Goal: Complete application form

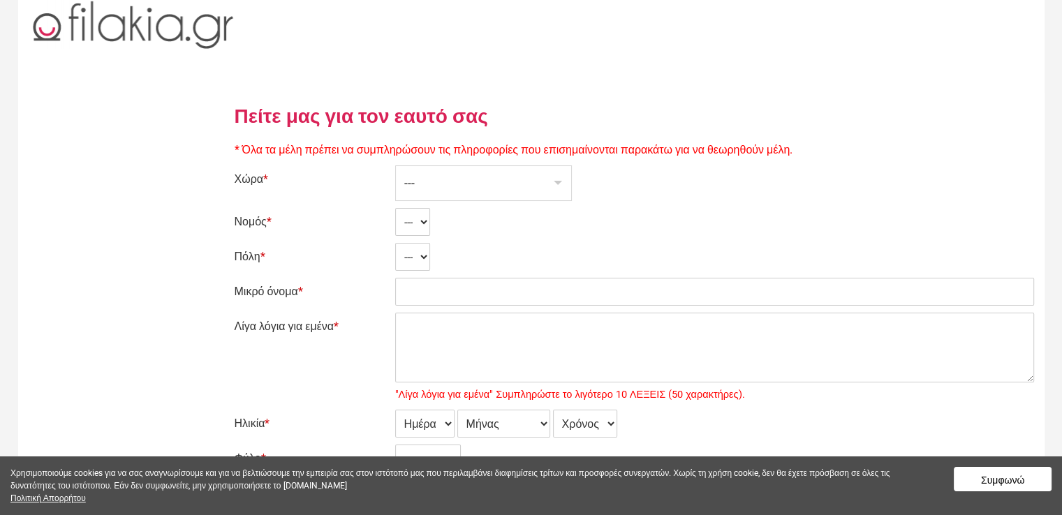
click at [422, 186] on div "---" at bounding box center [483, 183] width 175 height 34
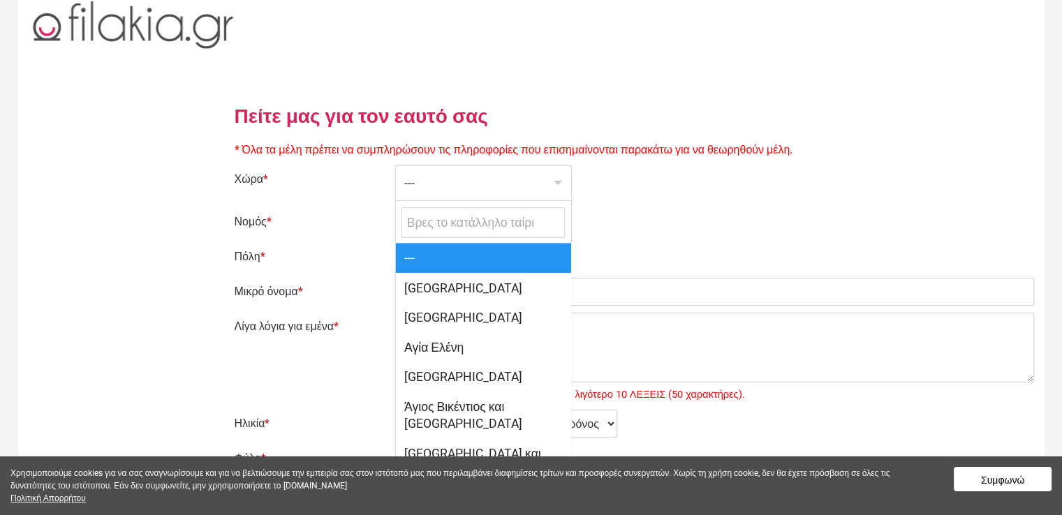
click at [444, 286] on span "[GEOGRAPHIC_DATA]" at bounding box center [483, 288] width 175 height 30
select select "166"
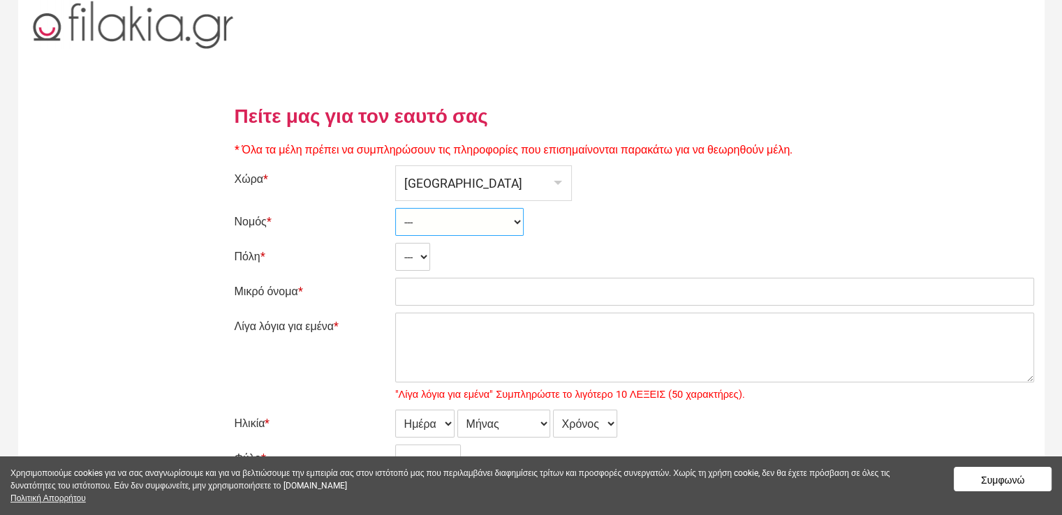
click at [437, 226] on select "--- Ahaia Aitolía kai Akarnanía Argolis Arkadía Árta Attikí Áyion Óros Dodekáni…" at bounding box center [459, 222] width 129 height 28
select select "2500"
click at [395, 208] on select "--- Ahaia Aitolía kai Akarnanía Argolis Arkadía Árta Attikí Áyion Óros Dodekáni…" at bounding box center [459, 222] width 129 height 28
click at [460, 256] on select "--- Ádendron Ambelókipoi Anatolikón Angelokhórion Annkhíalos Áno Staurós Arétho…" at bounding box center [472, 257] width 154 height 28
select select "34854"
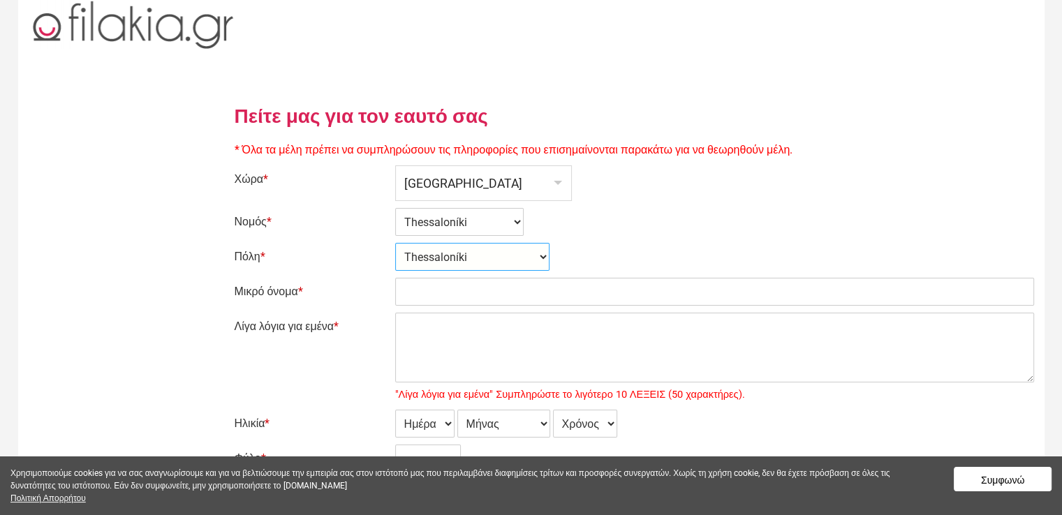
click at [395, 243] on select "--- Ádendron Ambelókipoi Anatolikón Angelokhórion Annkhíalos Áno Staurós Arétho…" at bounding box center [472, 257] width 154 height 28
click at [451, 291] on input "Μικρό όνομα *" at bounding box center [714, 292] width 639 height 28
type input "K"
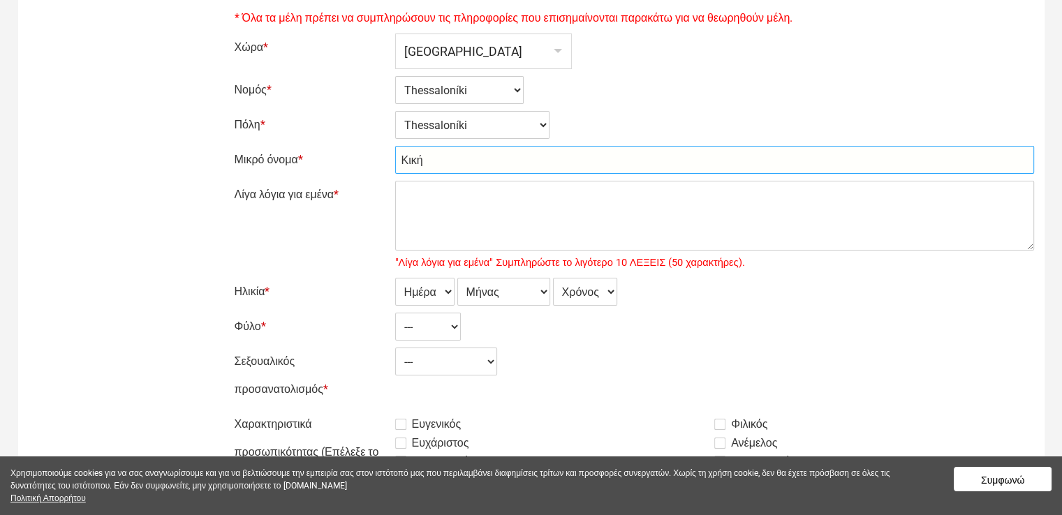
scroll to position [140, 0]
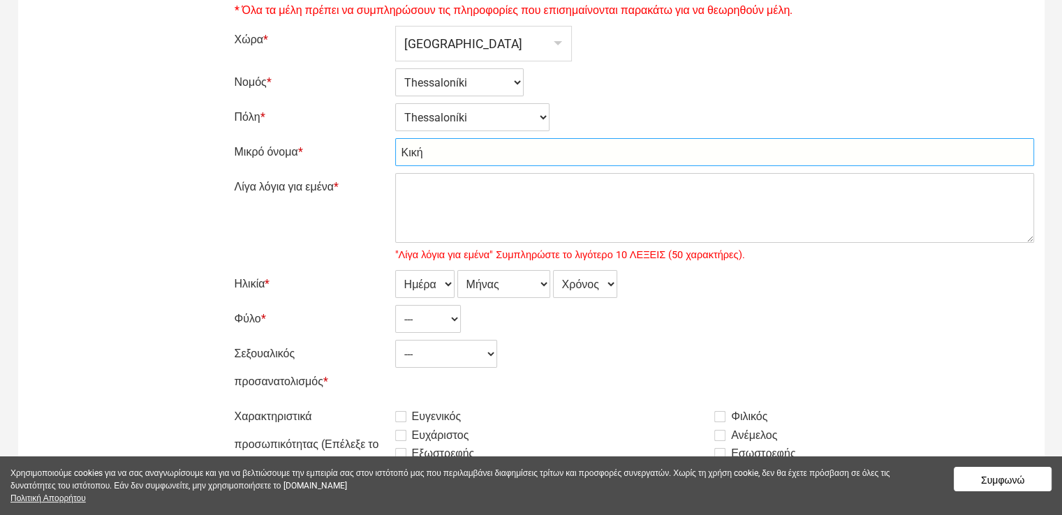
type input "Κική"
click at [448, 286] on select "Ημέρα 1 2 3 4 5 6 7 8 9 10 11 12 13 14 15 16 17 18 19 20 21 22 23 24 25 26 27 2…" at bounding box center [424, 284] width 59 height 28
select select "05"
click at [395, 270] on select "Ημέρα 1 2 3 4 5 6 7 8 9 10 11 12 13 14 15 16 17 18 19 20 21 22 23 24 25 26 27 2…" at bounding box center [424, 284] width 59 height 28
click at [546, 285] on select "Μήνας Ιανουάριος Φεβρουάριος Μάρτιος Απρίλιος Μάιος Ιούνιος Ιούλιος Αύγουστος Σ…" at bounding box center [503, 284] width 93 height 28
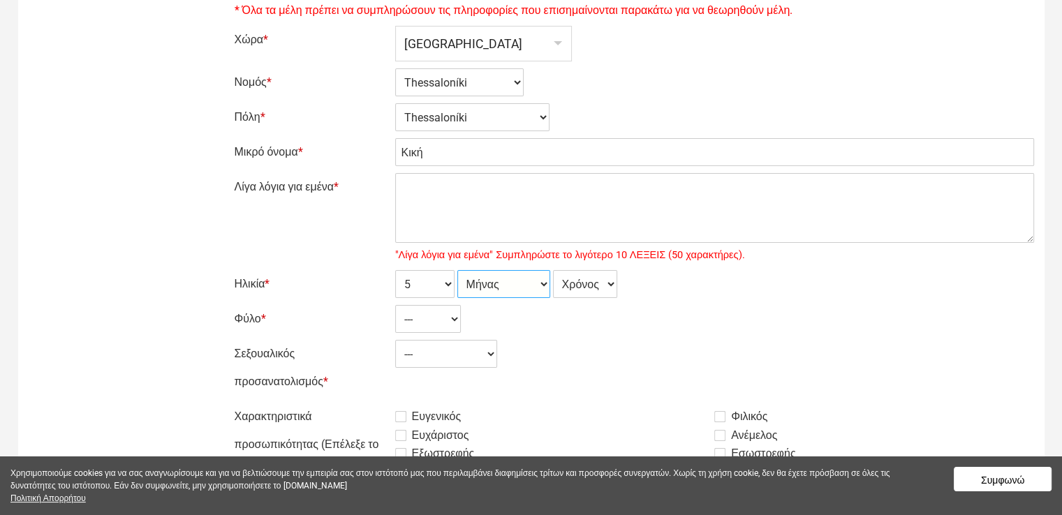
select select "11"
click at [457, 270] on select "Μήνας Ιανουάριος Φεβρουάριος Μάρτιος Απρίλιος Μάιος Ιούνιος Ιούλιος Αύγουστος Σ…" at bounding box center [503, 284] width 93 height 28
click at [613, 284] on select "Χρόνος 2007 2006 2005 2004 2003 2002 2001 2000 1999 1998 1997 1996 1995 1994 19…" at bounding box center [585, 284] width 64 height 28
select select "1963"
click at [555, 270] on select "Χρόνος 2007 2006 2005 2004 2003 2002 2001 2000 1999 1998 1997 1996 1995 1994 19…" at bounding box center [585, 284] width 64 height 28
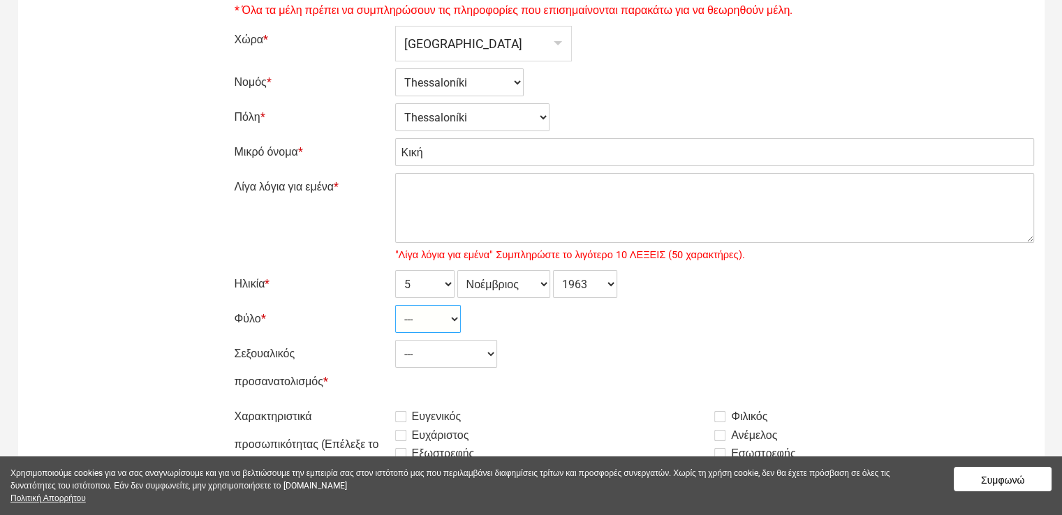
click at [455, 317] on select "--- Γυναίκα Ανδρας" at bounding box center [428, 319] width 66 height 28
select select "1"
click at [395, 305] on select "--- Γυναίκα Ανδρας" at bounding box center [428, 319] width 66 height 28
click at [497, 355] on select "--- Ετερόφυλος Αμφιφυλόφιλος Γκέι Λεσβία" at bounding box center [446, 354] width 102 height 28
select select "1"
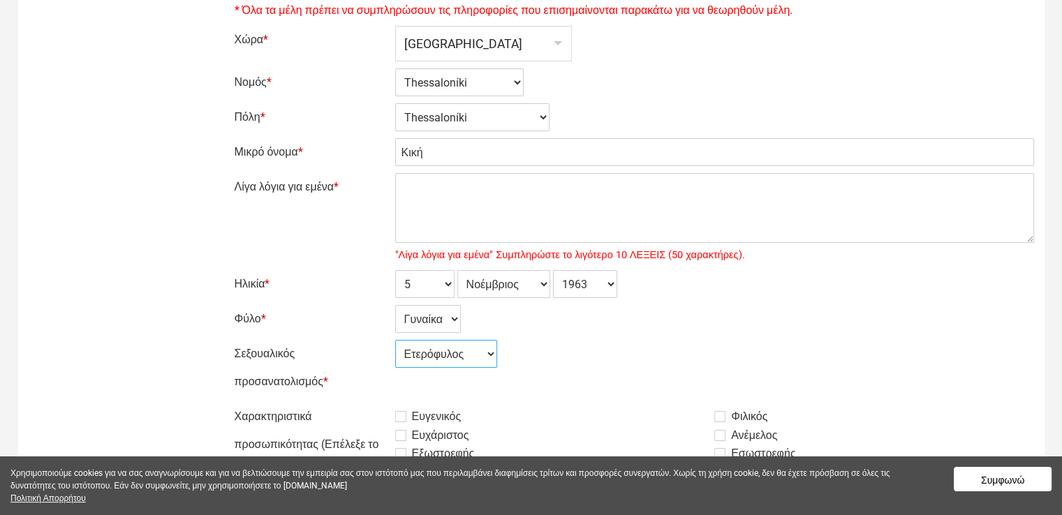
click at [395, 340] on select "--- Ετερόφυλος Αμφιφυλόφιλος Γκέι Λεσβία" at bounding box center [446, 354] width 102 height 28
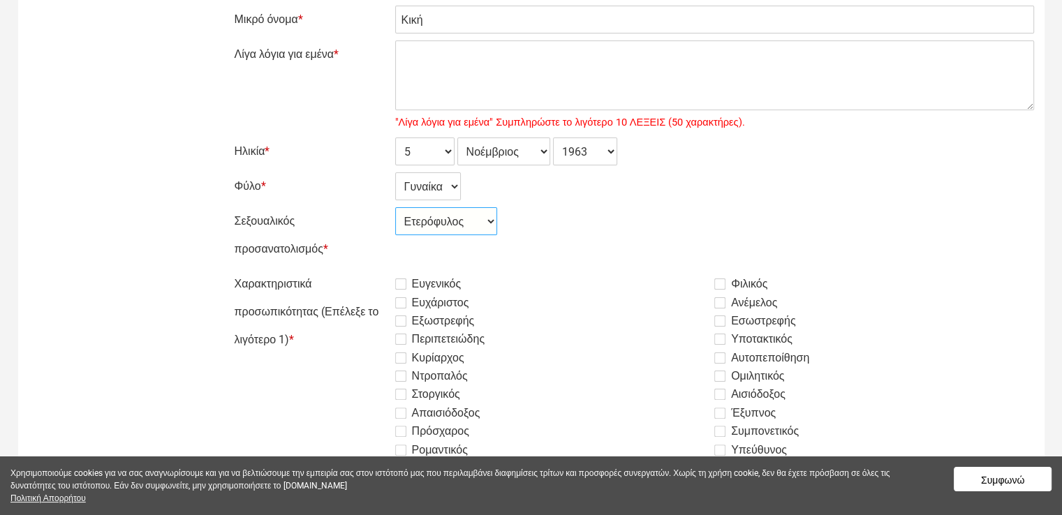
scroll to position [279, 0]
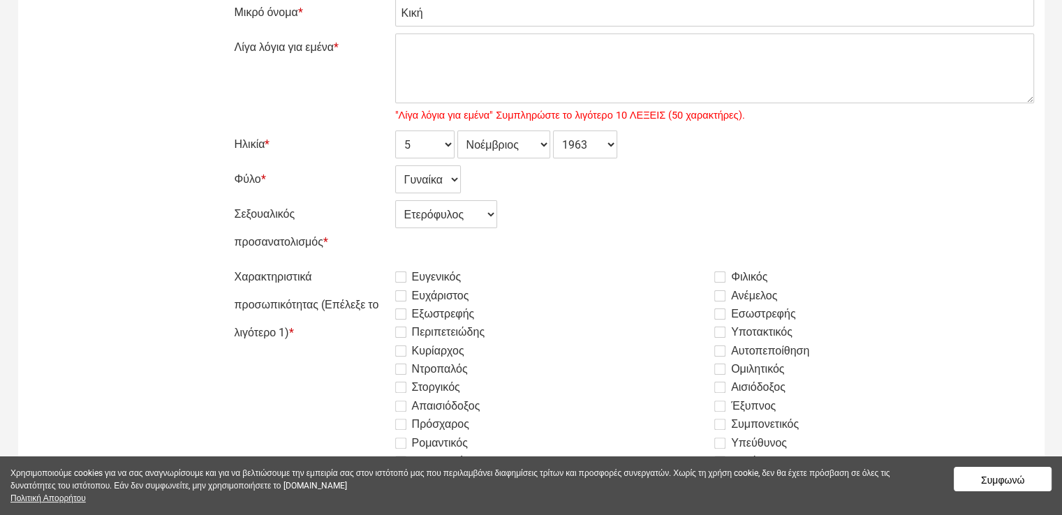
click at [402, 278] on label "Ευγενικός" at bounding box center [428, 277] width 66 height 17
click at [360, 263] on input "Ευγενικός" at bounding box center [360, 263] width 0 height 0
click at [402, 300] on label "Ευχάριστος" at bounding box center [432, 296] width 74 height 17
click at [360, 263] on input "Ευχάριστος" at bounding box center [360, 263] width 0 height 0
click at [405, 316] on label "Εξωστρεφής" at bounding box center [435, 314] width 80 height 17
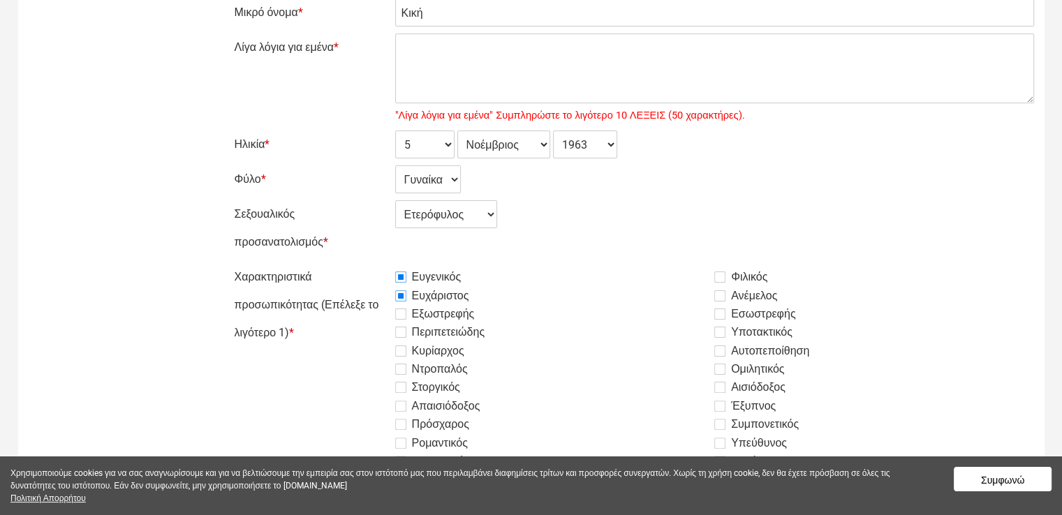
click at [360, 263] on input "Εξωστρεφής" at bounding box center [360, 263] width 0 height 0
click at [402, 333] on label "Περιπετειώδης" at bounding box center [440, 332] width 90 height 17
click at [360, 263] on input "Περιπετειώδης" at bounding box center [360, 263] width 0 height 0
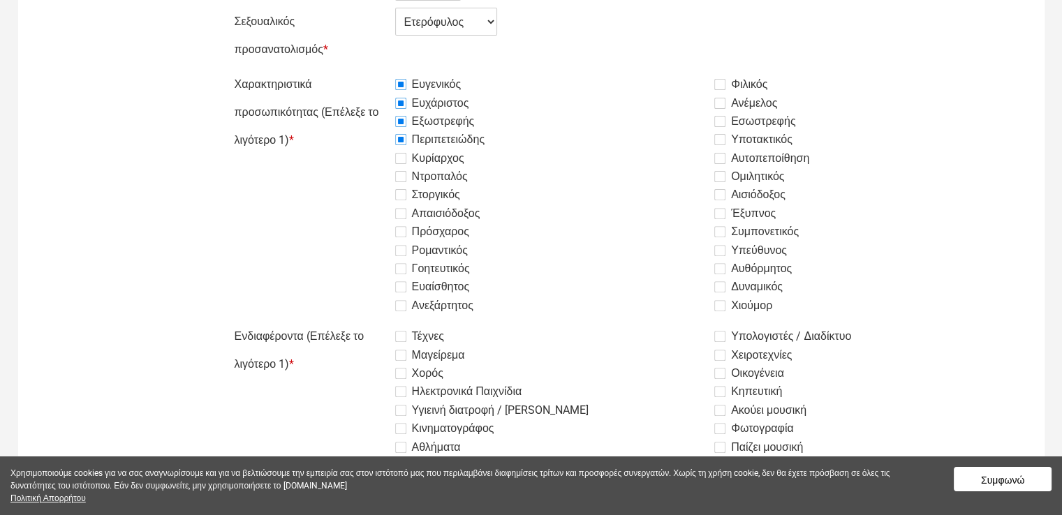
scroll to position [489, 0]
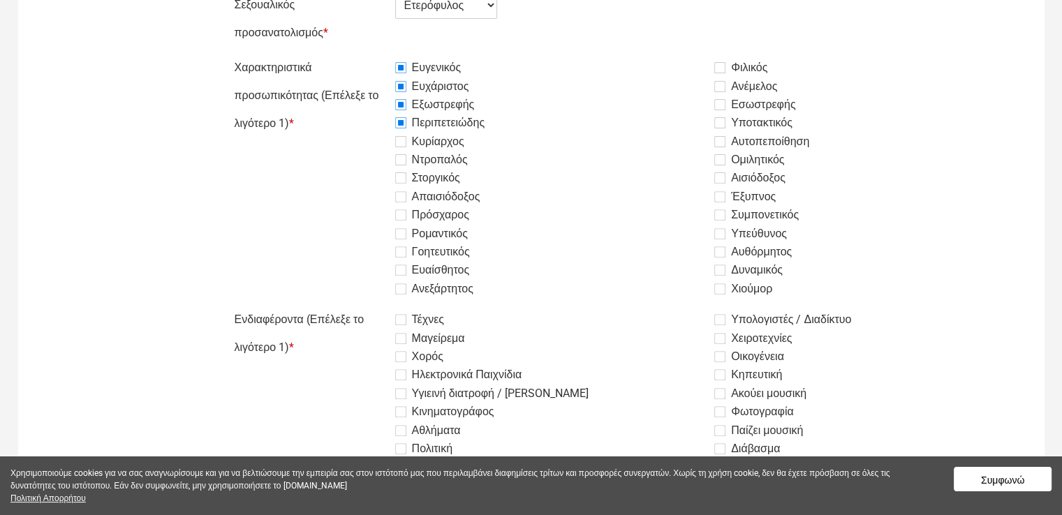
click at [400, 216] on label "Πρόσχαρος" at bounding box center [432, 215] width 74 height 17
click at [360, 54] on input "Πρόσχαρος" at bounding box center [360, 54] width 0 height 0
click at [400, 237] on label "Ρομαντικός" at bounding box center [431, 234] width 73 height 17
click at [360, 54] on input "Ρομαντικός" at bounding box center [360, 54] width 0 height 0
click at [400, 270] on label "Ευαίσθητος" at bounding box center [432, 270] width 75 height 17
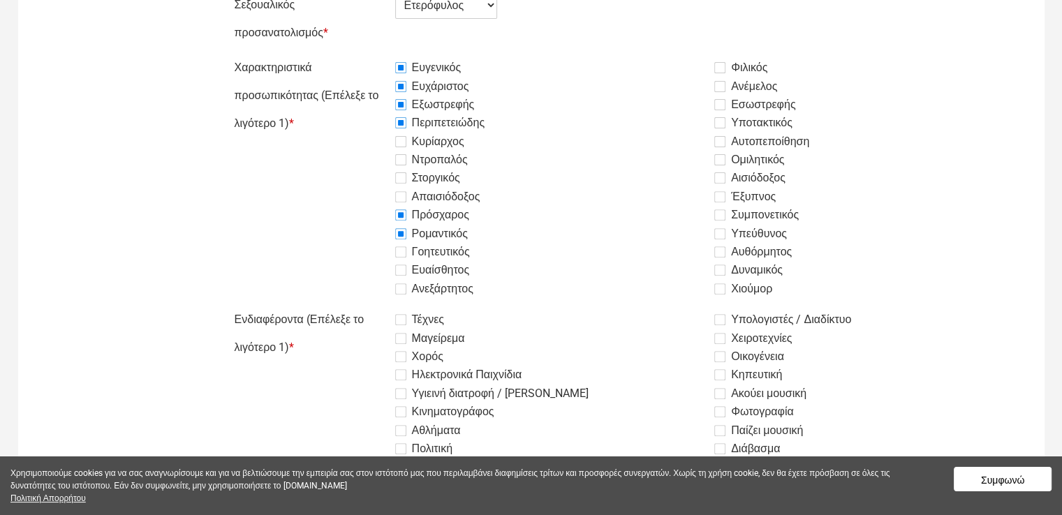
click at [360, 54] on input "Ευαίσθητος" at bounding box center [360, 54] width 0 height 0
click at [401, 249] on label "Γοητευτικός" at bounding box center [432, 252] width 75 height 17
click at [360, 54] on input "Γοητευτικός" at bounding box center [360, 54] width 0 height 0
click at [724, 215] on label "Συμπονετικός" at bounding box center [757, 215] width 85 height 17
click at [360, 54] on input "Συμπονετικός" at bounding box center [360, 54] width 0 height 0
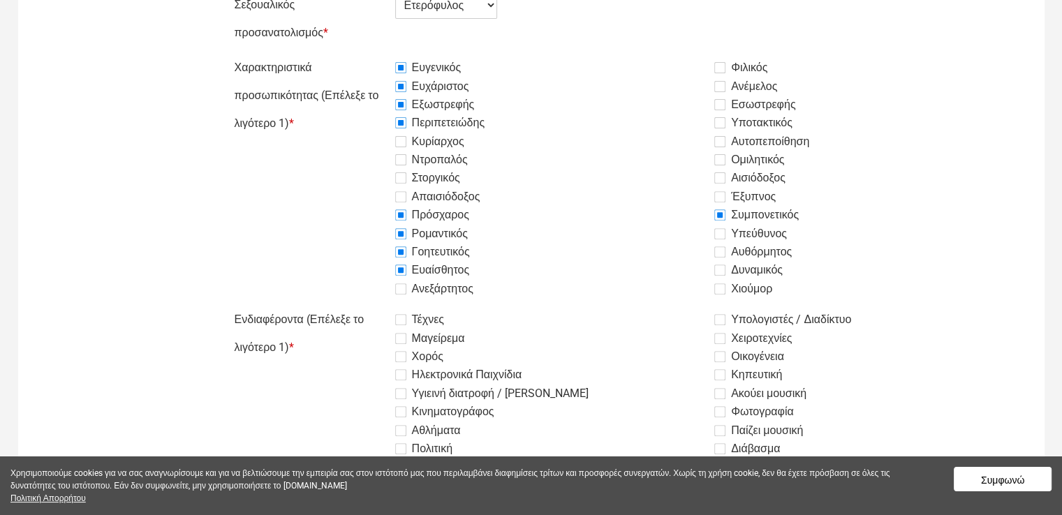
click at [719, 197] on label "Έξυπνος" at bounding box center [745, 197] width 61 height 17
click at [360, 54] on input "Έξυπνος" at bounding box center [360, 54] width 0 height 0
click at [718, 174] on label "Αισιόδοξος" at bounding box center [750, 178] width 71 height 17
click at [360, 54] on input "Αισιόδοξος" at bounding box center [360, 54] width 0 height 0
click at [726, 159] on label "Ομιλητικός" at bounding box center [750, 160] width 70 height 17
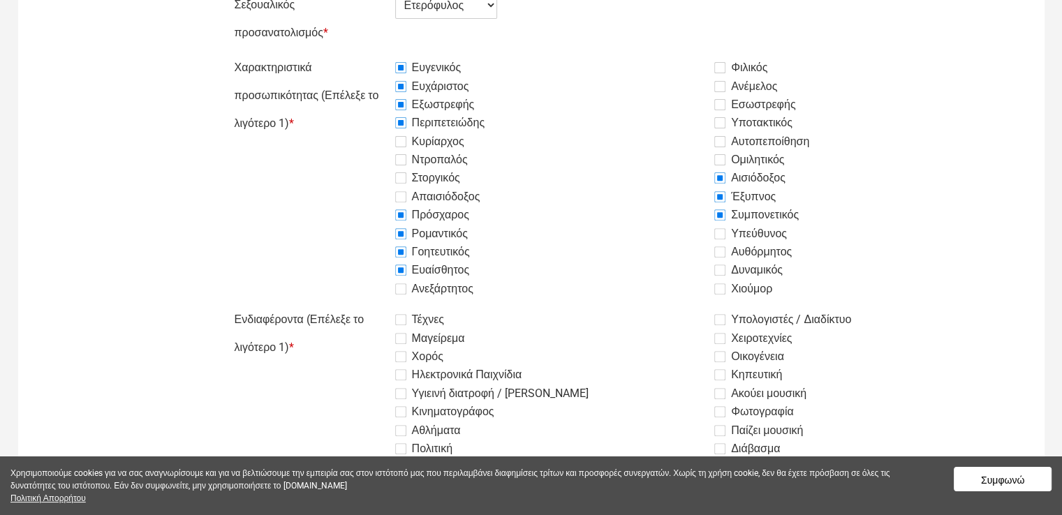
click at [360, 54] on input "Ομιλητικός" at bounding box center [360, 54] width 0 height 0
click at [721, 140] on label "Αυτοπεποίθηση" at bounding box center [762, 141] width 95 height 17
click at [360, 54] on input "Αυτοπεποίθηση" at bounding box center [360, 54] width 0 height 0
click at [720, 67] on label "Φιλικός" at bounding box center [741, 67] width 53 height 17
click at [360, 54] on input "Φιλικός" at bounding box center [360, 54] width 0 height 0
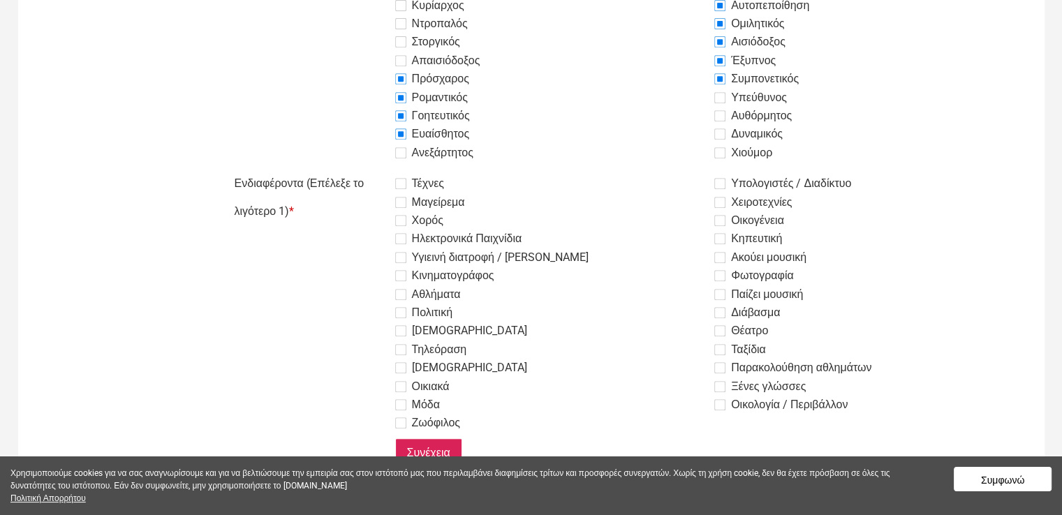
scroll to position [629, 0]
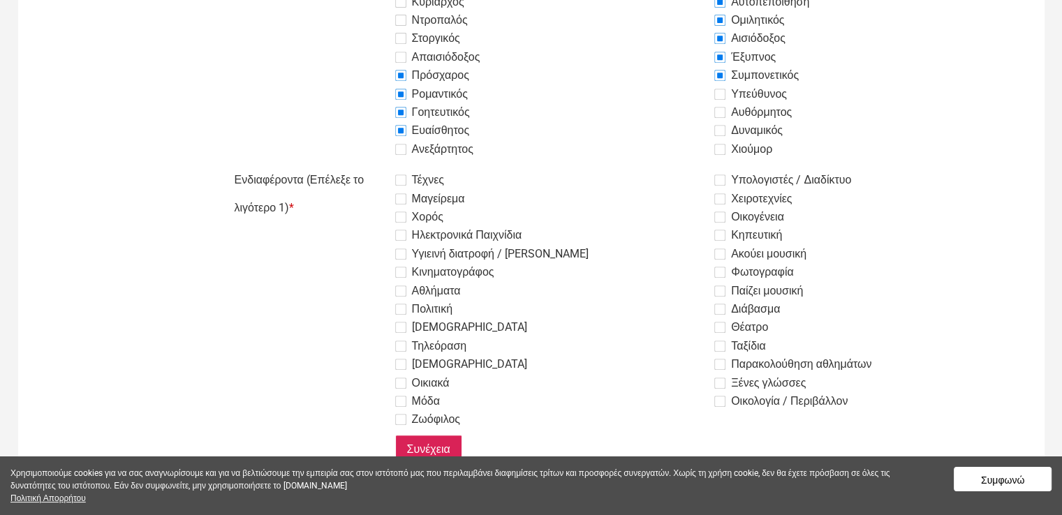
click at [402, 180] on label "Τέχνες" at bounding box center [419, 180] width 49 height 17
click at [360, 166] on input "Τέχνες" at bounding box center [360, 166] width 0 height 0
click at [401, 199] on label "Μαγείρεμα" at bounding box center [430, 199] width 70 height 17
click at [360, 166] on input "Μαγείρεμα" at bounding box center [360, 166] width 0 height 0
click at [401, 219] on label "Χορός" at bounding box center [419, 217] width 48 height 17
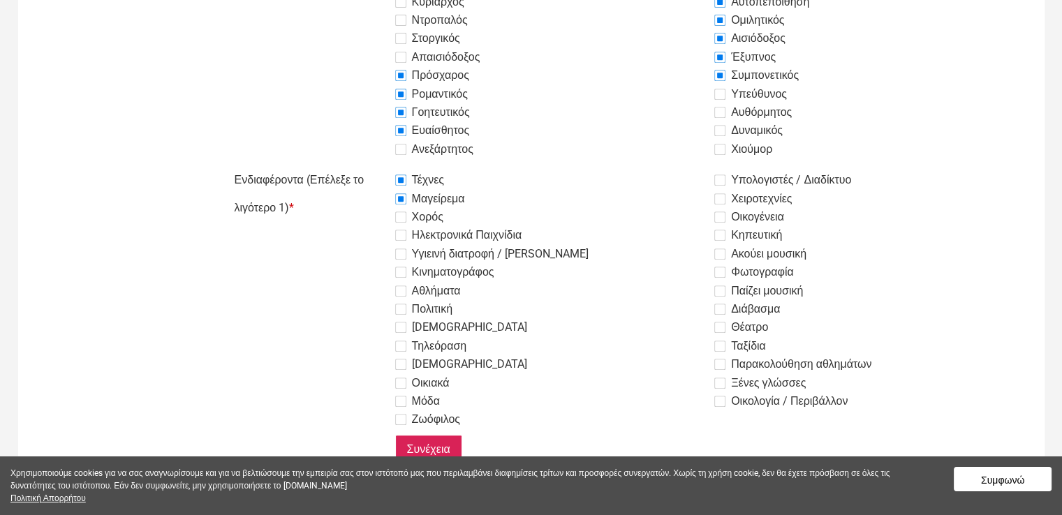
click at [360, 166] on input "Χορός" at bounding box center [360, 166] width 0 height 0
click at [400, 272] on label "Κινηματογράφος" at bounding box center [444, 272] width 99 height 17
click at [360, 166] on input "Κινηματογράφος" at bounding box center [360, 166] width 0 height 0
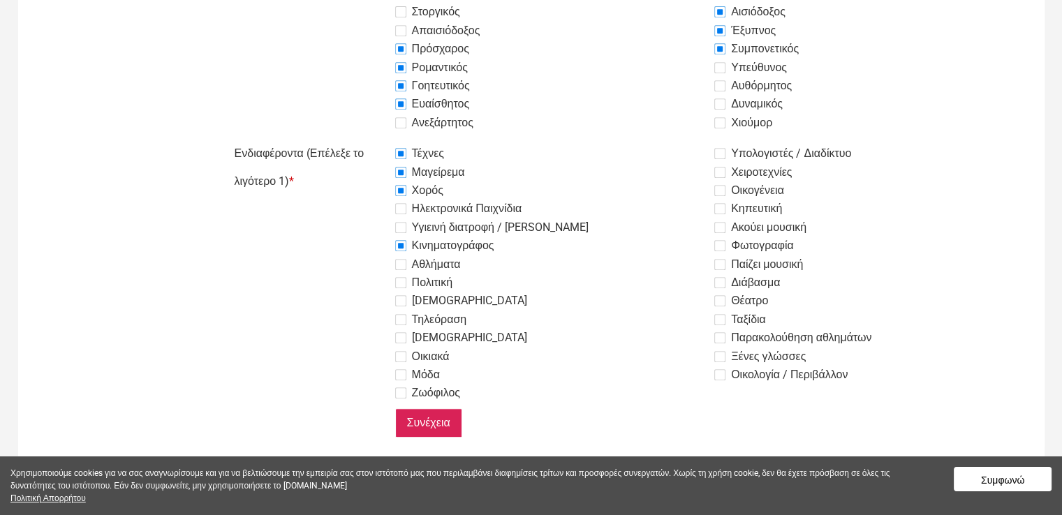
scroll to position [677, 0]
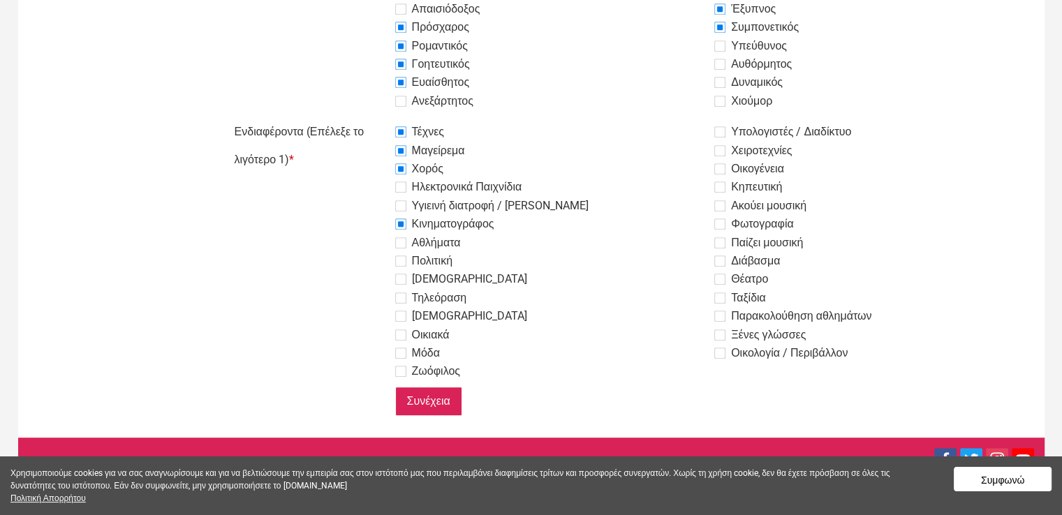
click at [718, 279] on label "Θέατρο" at bounding box center [742, 279] width 54 height 17
click at [360, 118] on input "Θέατρο" at bounding box center [360, 118] width 0 height 0
click at [718, 300] on label "Ταξίδια" at bounding box center [741, 298] width 52 height 17
click at [360, 118] on input "Ταξίδια" at bounding box center [360, 118] width 0 height 0
click at [444, 404] on input "Συνέχεια" at bounding box center [428, 401] width 67 height 29
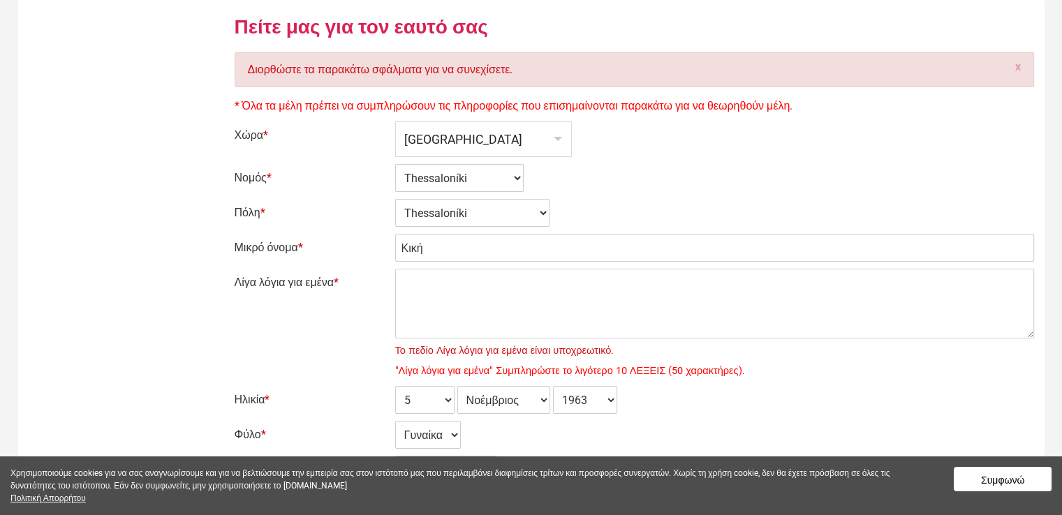
scroll to position [114, 0]
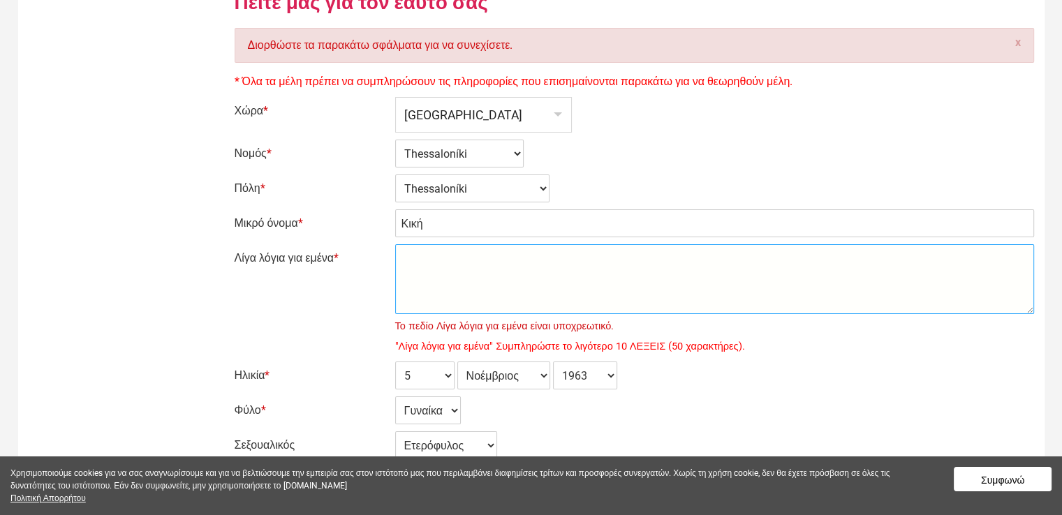
click at [517, 263] on textarea "Λίγα λόγια για εμένα *" at bounding box center [714, 279] width 639 height 70
type textarea "Ανθρώπινη"
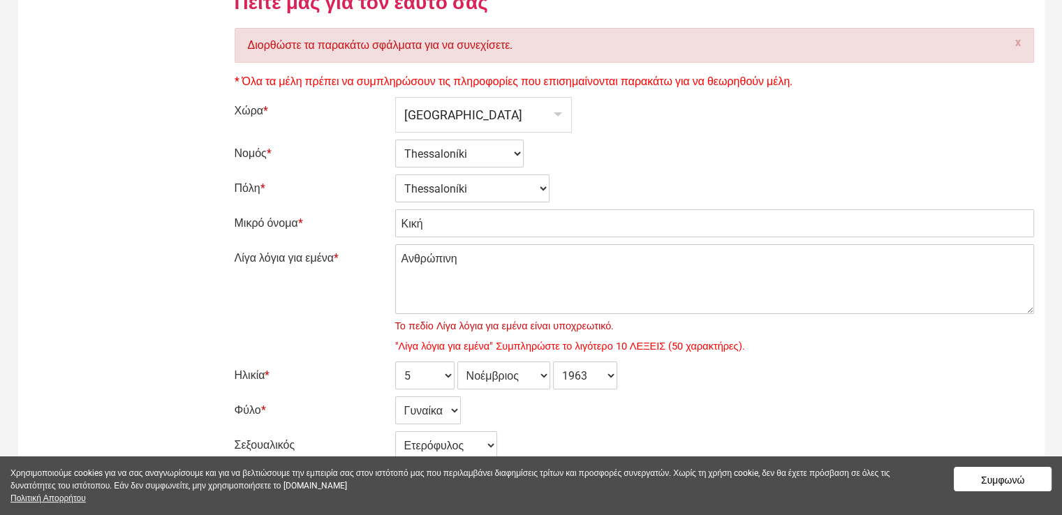
click at [315, 316] on div "Λίγα λόγια για εμένα * Ανθρώπινη Το πεδίο Λίγα λόγια για εμένα είναι υποχρεωτικ…" at bounding box center [635, 299] width 800 height 110
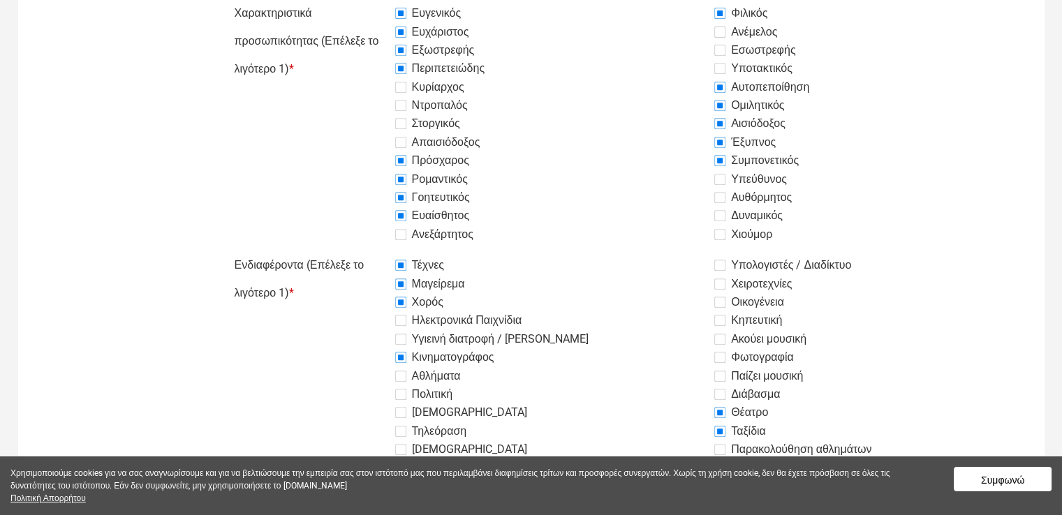
scroll to position [742, 0]
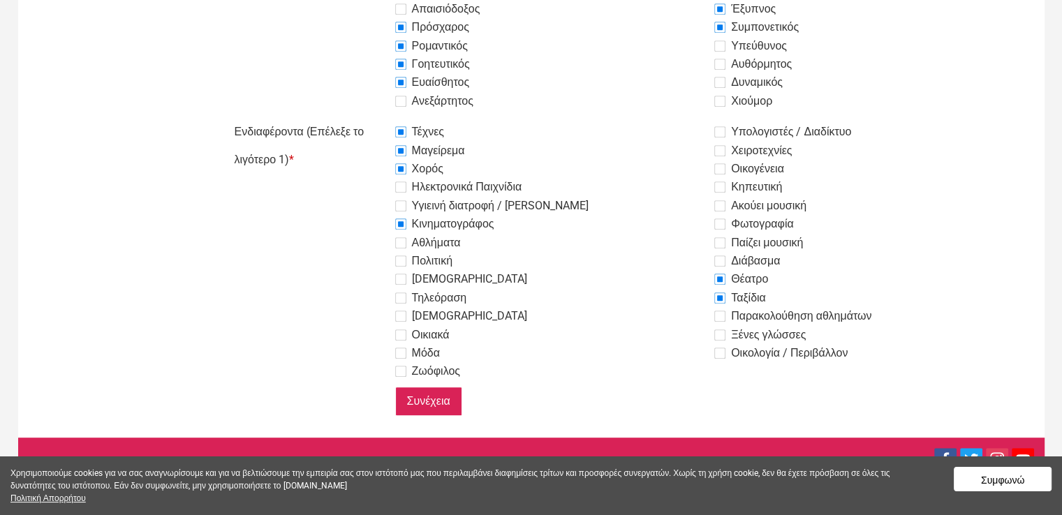
click at [422, 402] on input "Συνέχεια" at bounding box center [428, 401] width 67 height 29
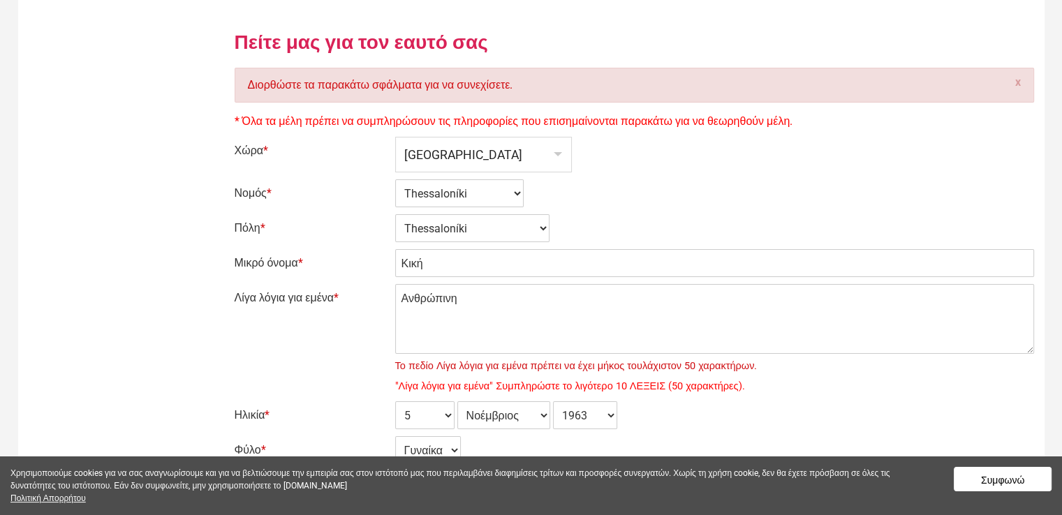
scroll to position [210, 0]
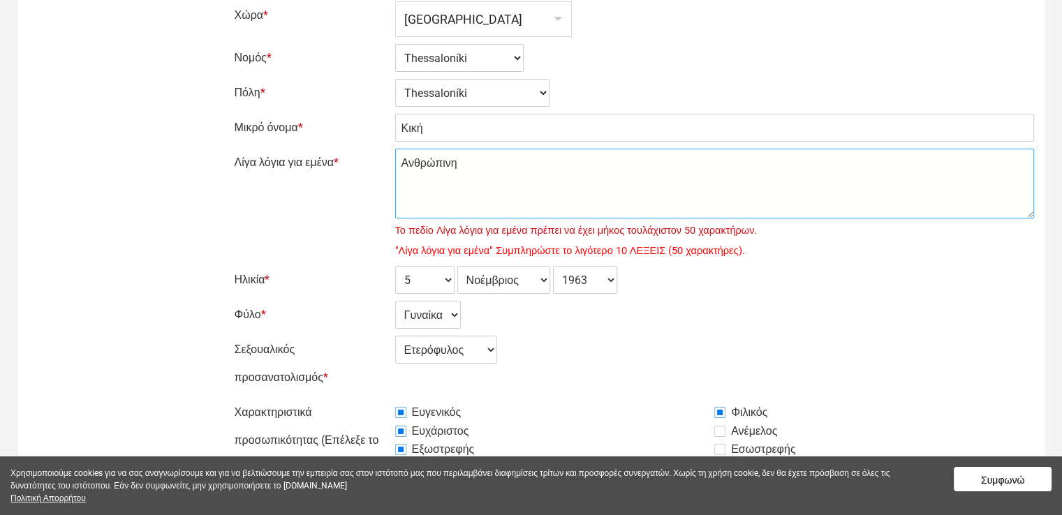
click at [491, 165] on textarea "Ανθρώπινη" at bounding box center [714, 184] width 639 height 70
type textarea "Α"
type textarea "Σ"
type textarea "Ε"
paste textarea "Με το ένα πόδι στη λογική του κόσμου — και το άλλο, στα μυστήρια, στην Τέχνη, σ…"
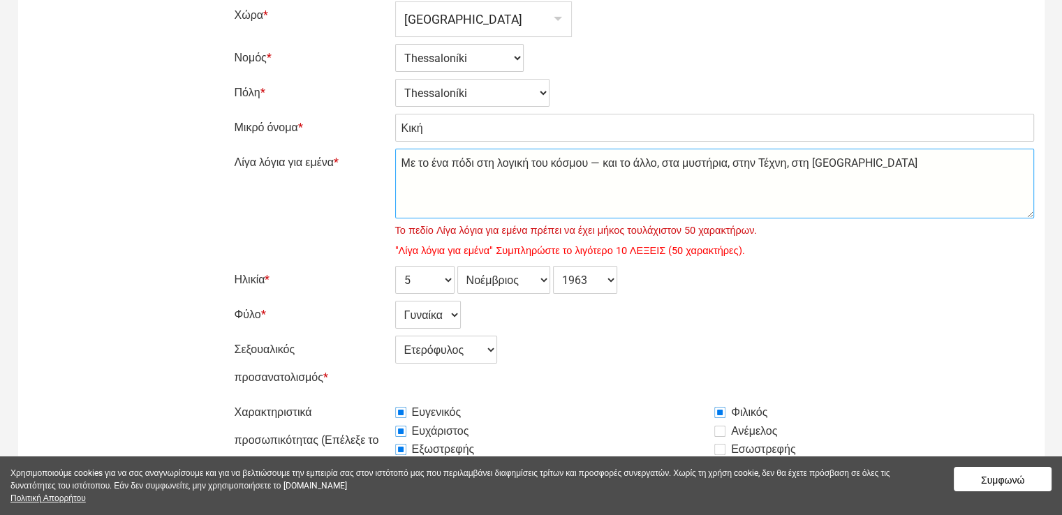
drag, startPoint x: 611, startPoint y: 164, endPoint x: 602, endPoint y: 165, distance: 9.1
click at [602, 165] on textarea "Ανθρώπινη" at bounding box center [714, 184] width 639 height 70
type textarea "Με το ένα πόδι στη λογική του κόσμου και το άλλο, στα μυστήρια, στην Τέχνη, στη…"
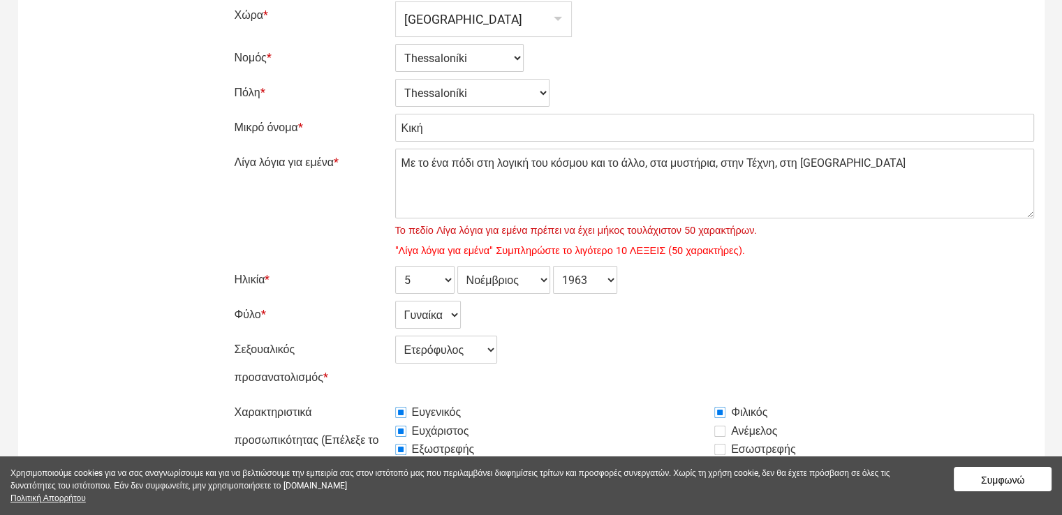
click at [333, 240] on div "Λίγα λόγια για εμένα * Ανθρώπινη Το πεδίο Λίγα λόγια για εμένα πρέπει να έχει μ…" at bounding box center [635, 204] width 800 height 110
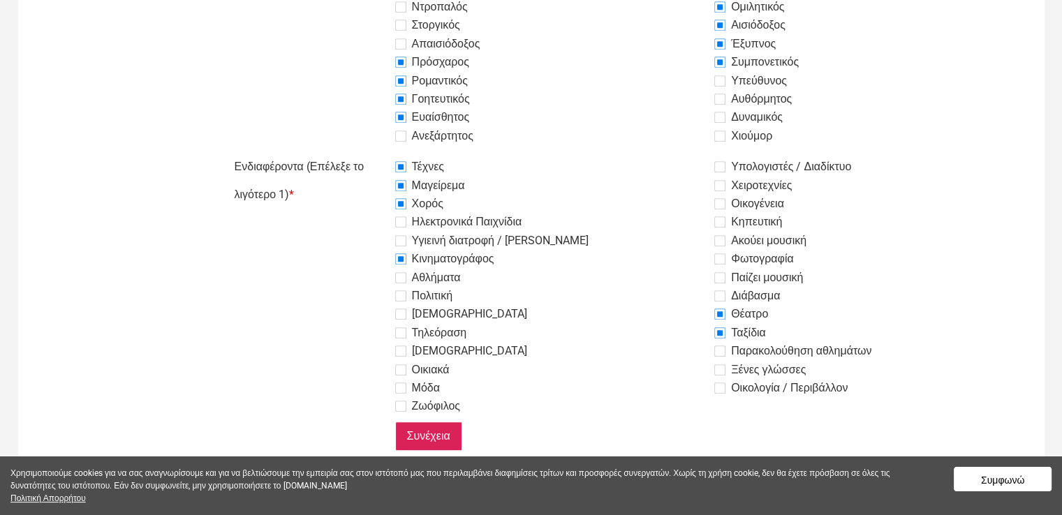
scroll to position [742, 0]
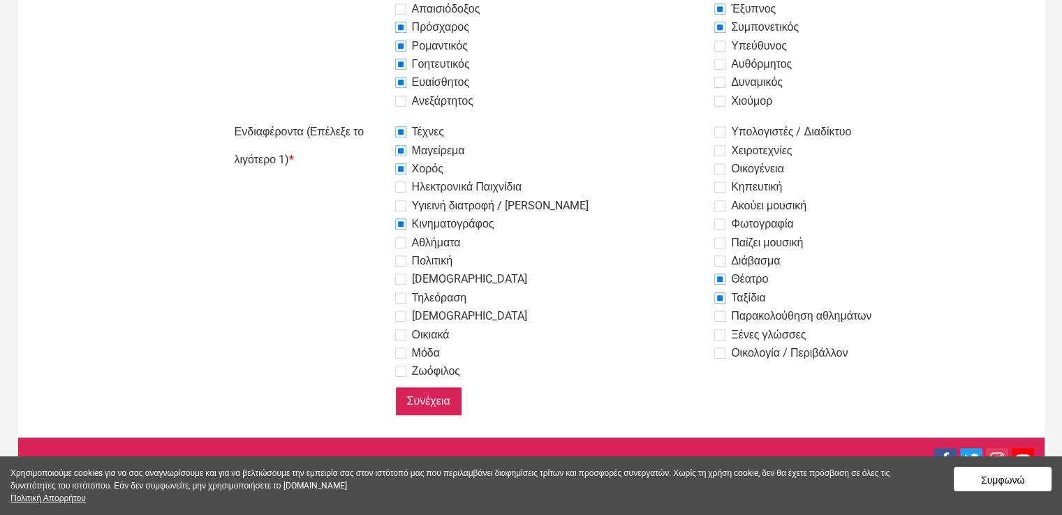
click at [427, 399] on input "Συνέχεια" at bounding box center [428, 401] width 67 height 29
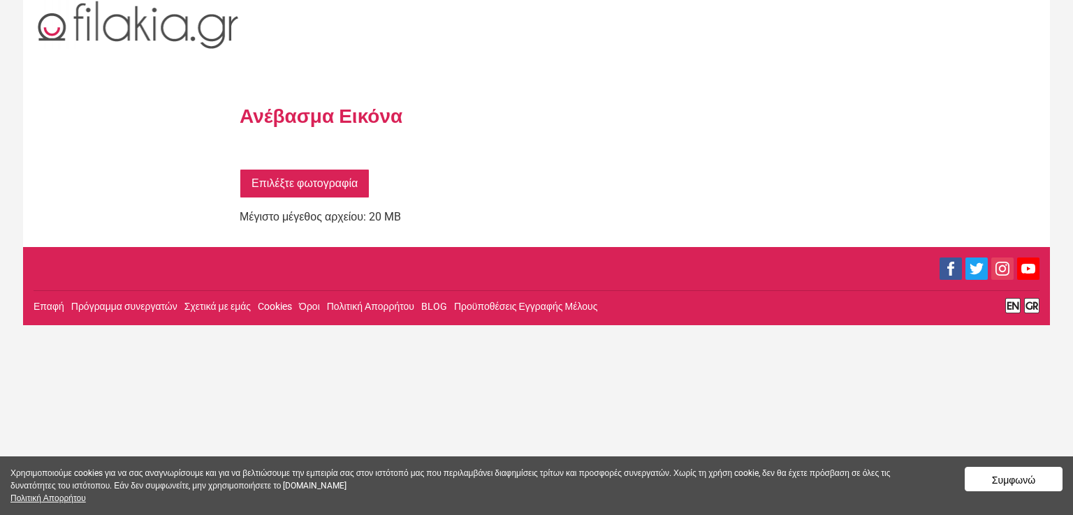
click at [289, 180] on link "Επιλέξτε φωτογραφία" at bounding box center [305, 183] width 130 height 29
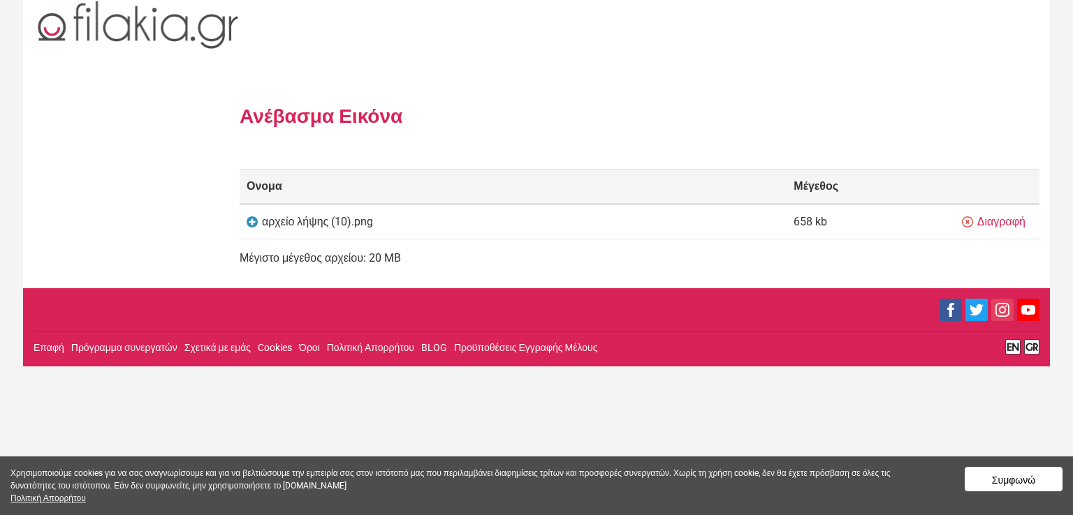
click at [319, 182] on div "Ονομα" at bounding box center [502, 186] width 547 height 17
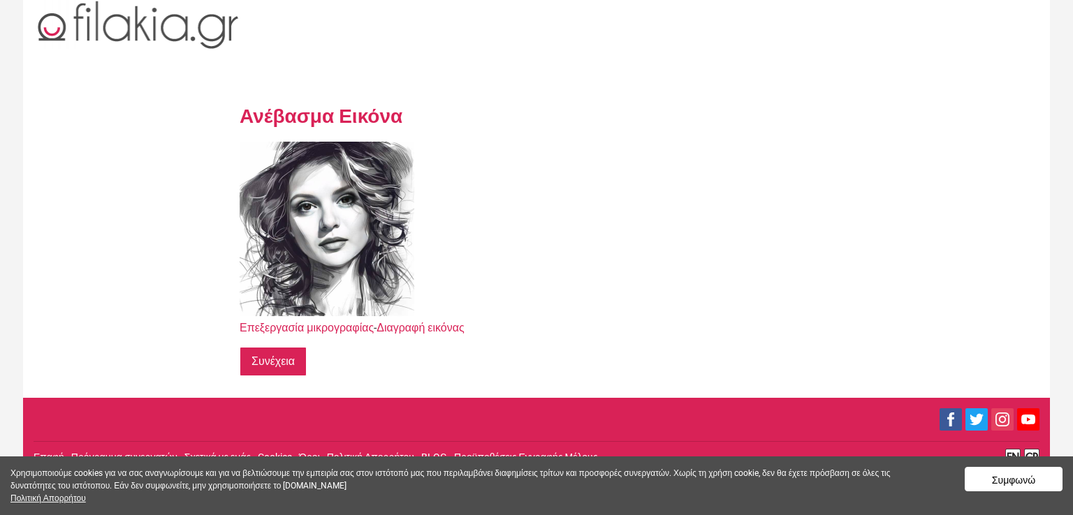
click at [290, 364] on input "Συνέχεια" at bounding box center [273, 361] width 67 height 29
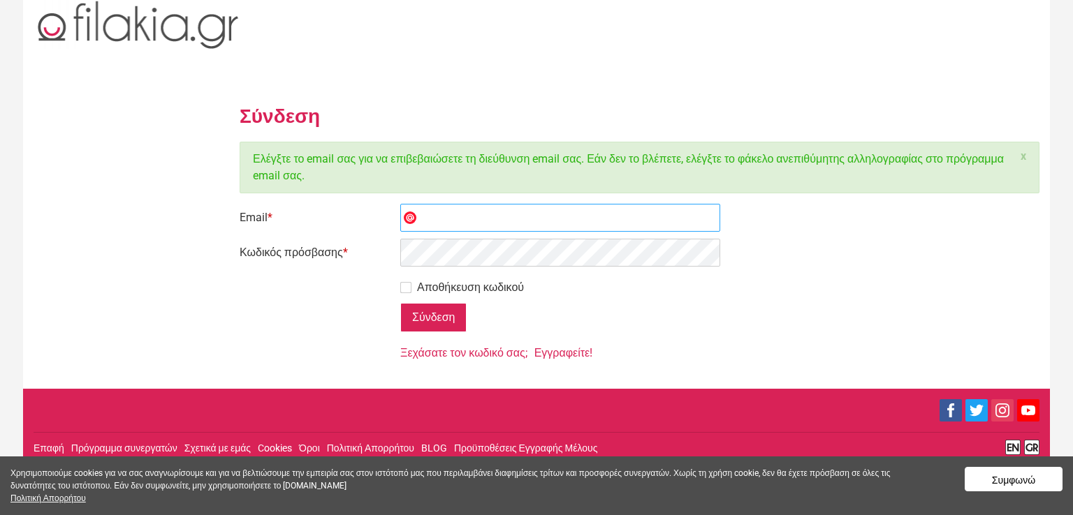
click at [446, 218] on input "Email *" at bounding box center [560, 218] width 320 height 28
type input "[EMAIL_ADDRESS][DOMAIN_NAME]"
click at [407, 288] on label "Αποθήκευση κωδικού" at bounding box center [462, 287] width 124 height 17
click at [365, 274] on input "Αποθήκευση κωδικού" at bounding box center [365, 274] width 0 height 0
click at [436, 313] on input "Σύνδεση" at bounding box center [433, 317] width 66 height 29
